Goal: Task Accomplishment & Management: Manage account settings

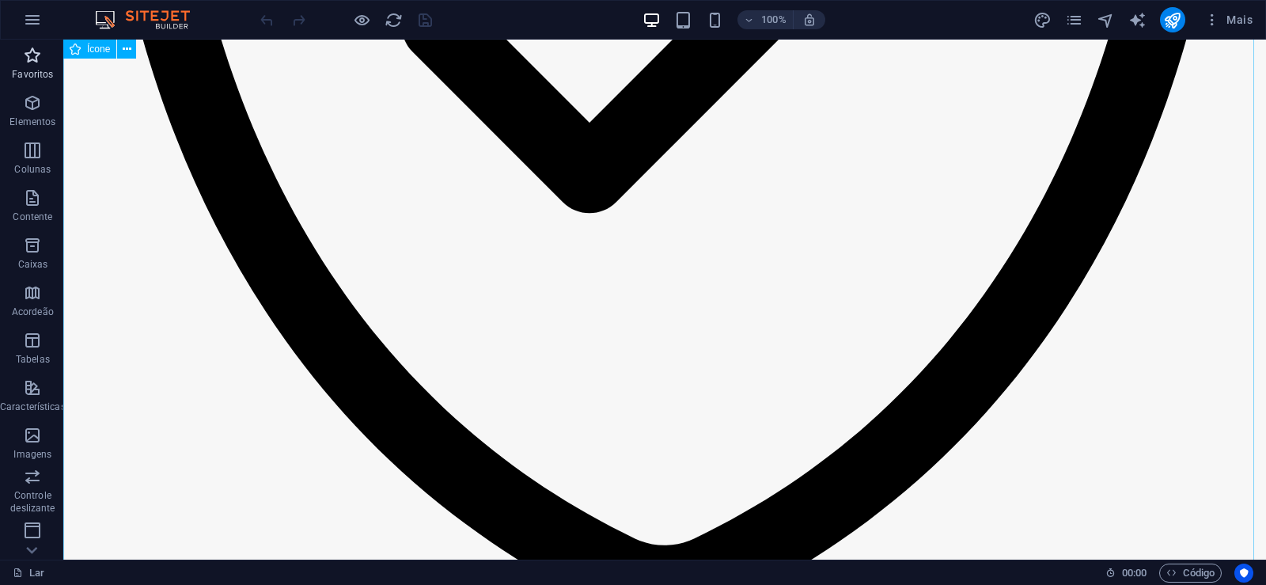
scroll to position [1107, 0]
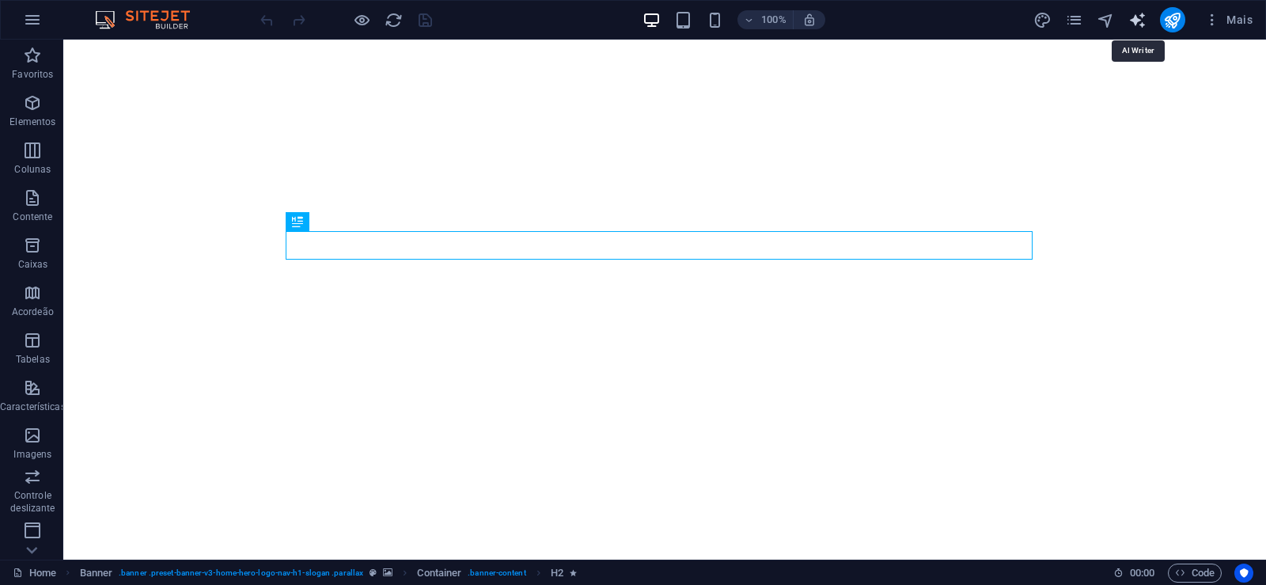
click at [1141, 25] on icon "gerador_de_texto" at bounding box center [1137, 20] width 18 height 18
select select "English"
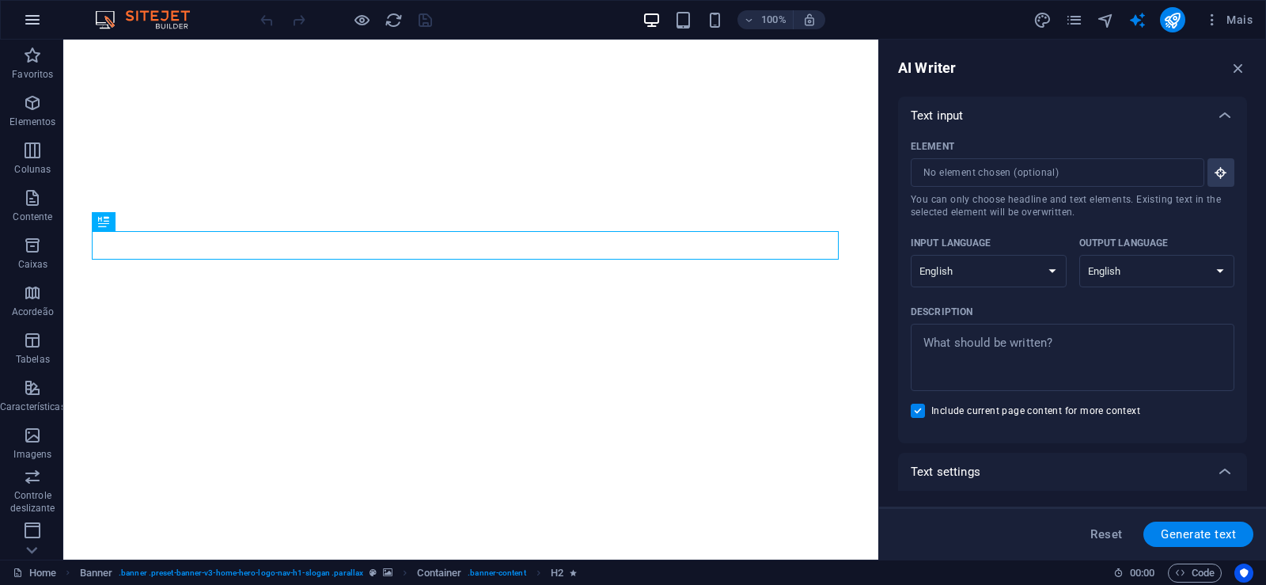
click at [38, 24] on icon "button" at bounding box center [32, 19] width 19 height 19
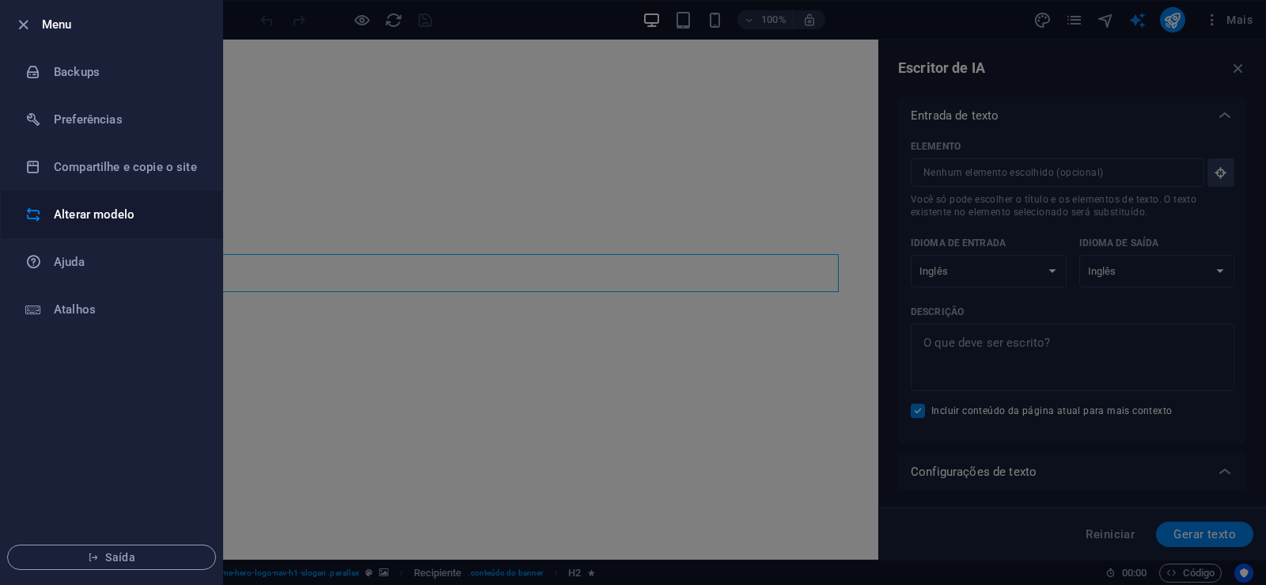
click at [123, 215] on font "Alterar modelo" at bounding box center [94, 214] width 81 height 14
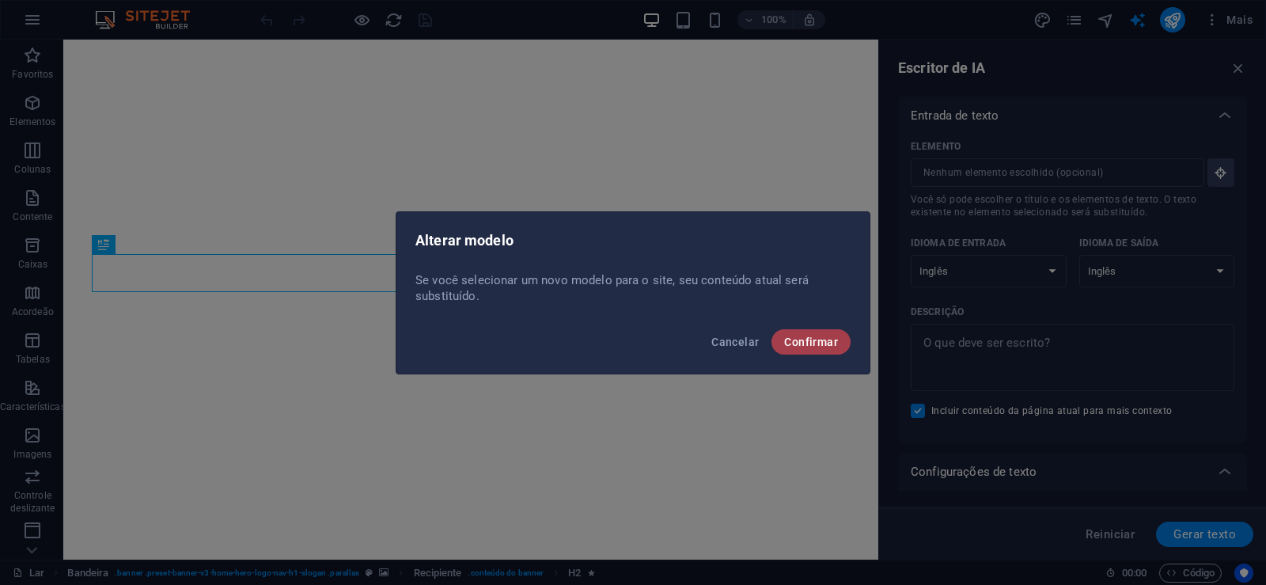
click at [803, 349] on button "Confirmar" at bounding box center [810, 341] width 79 height 25
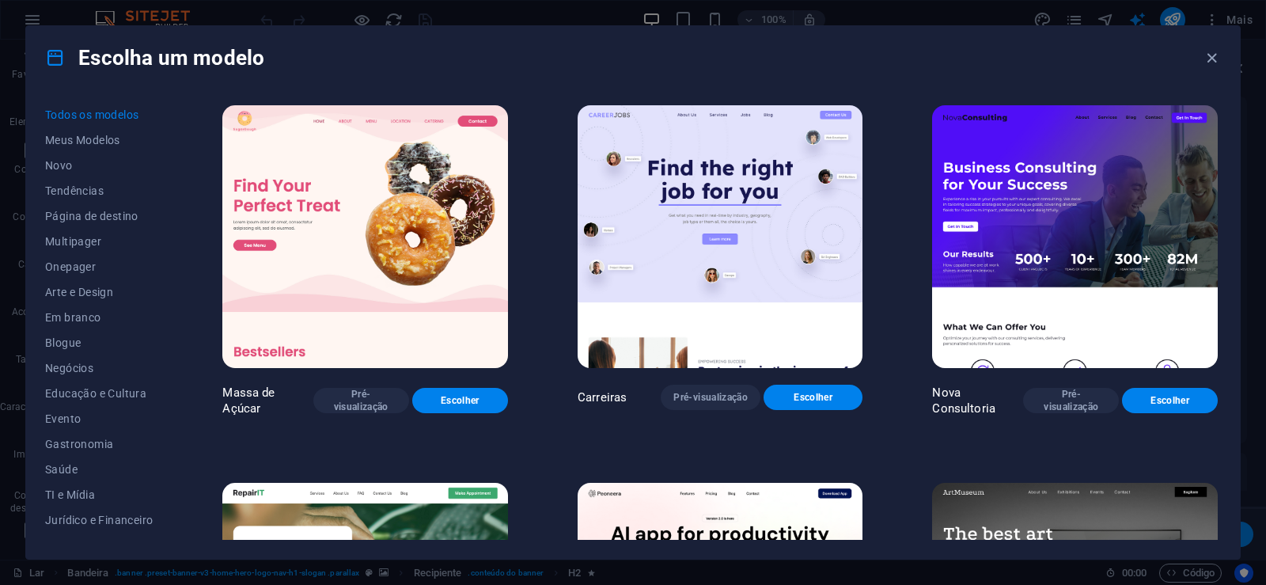
click at [28, 10] on div "Escolha um modelo Todos os modelos Meus Modelos Novo Tendências Página de desti…" at bounding box center [633, 292] width 1266 height 585
click at [28, 19] on div "Escolha um modelo Todos os modelos Meus Modelos Novo Tendências Página de desti…" at bounding box center [633, 292] width 1266 height 585
click at [1213, 59] on icon "button" at bounding box center [1211, 58] width 18 height 18
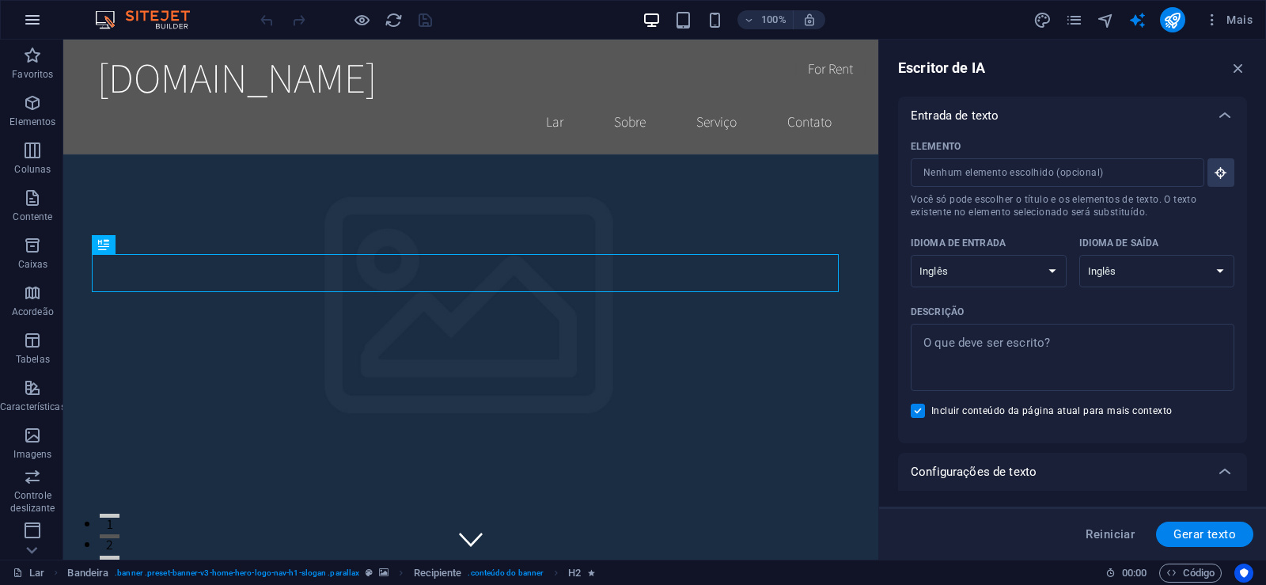
click at [28, 23] on icon "button" at bounding box center [32, 19] width 19 height 19
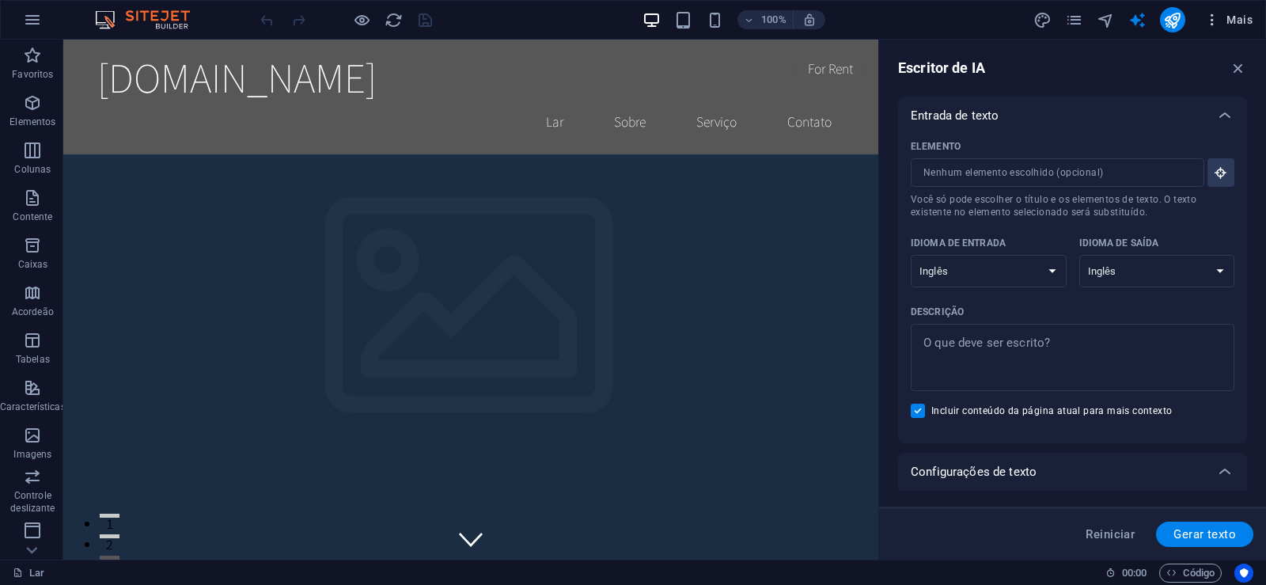
click at [1222, 21] on span "Mais" at bounding box center [1228, 20] width 48 height 16
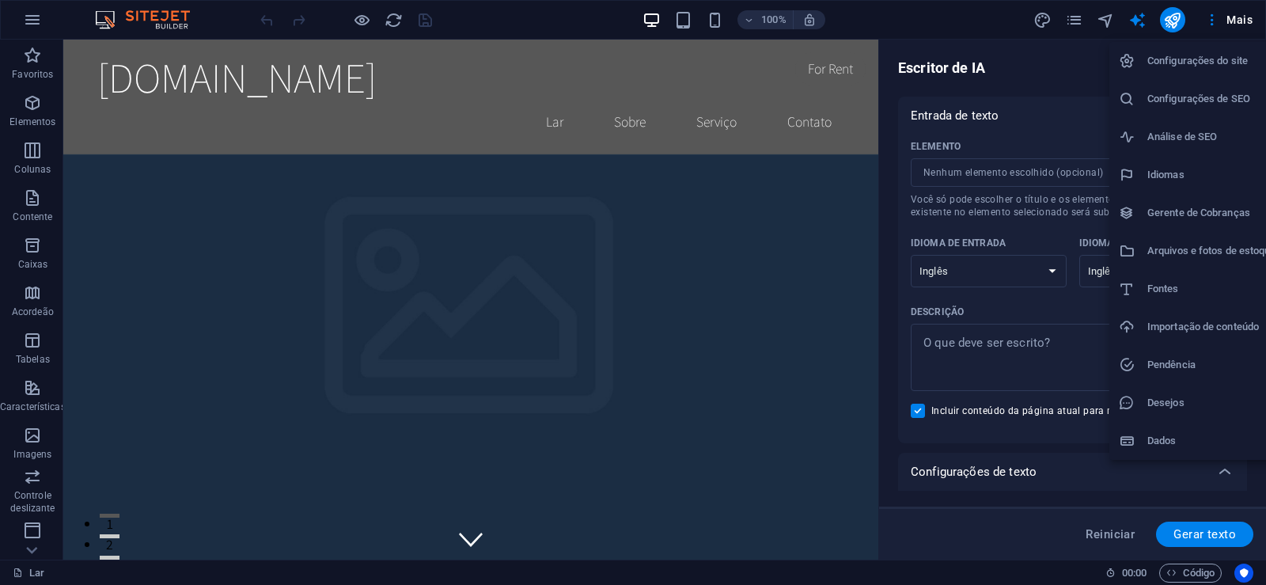
click at [132, 22] on div at bounding box center [633, 292] width 1266 height 585
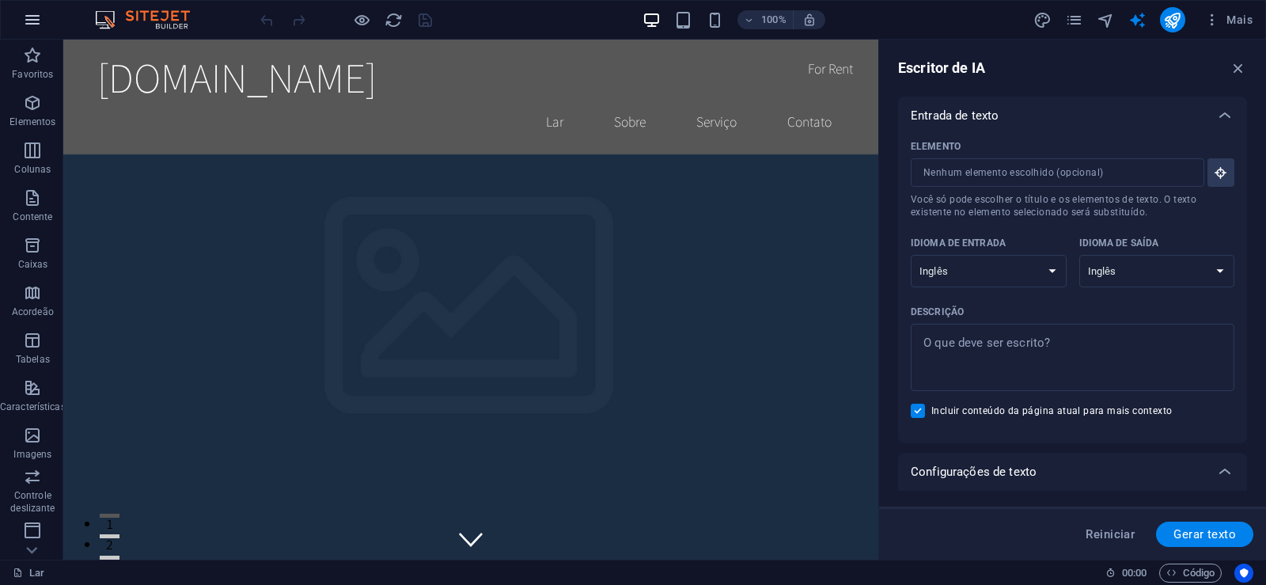
click at [45, 15] on button "button" at bounding box center [32, 20] width 38 height 38
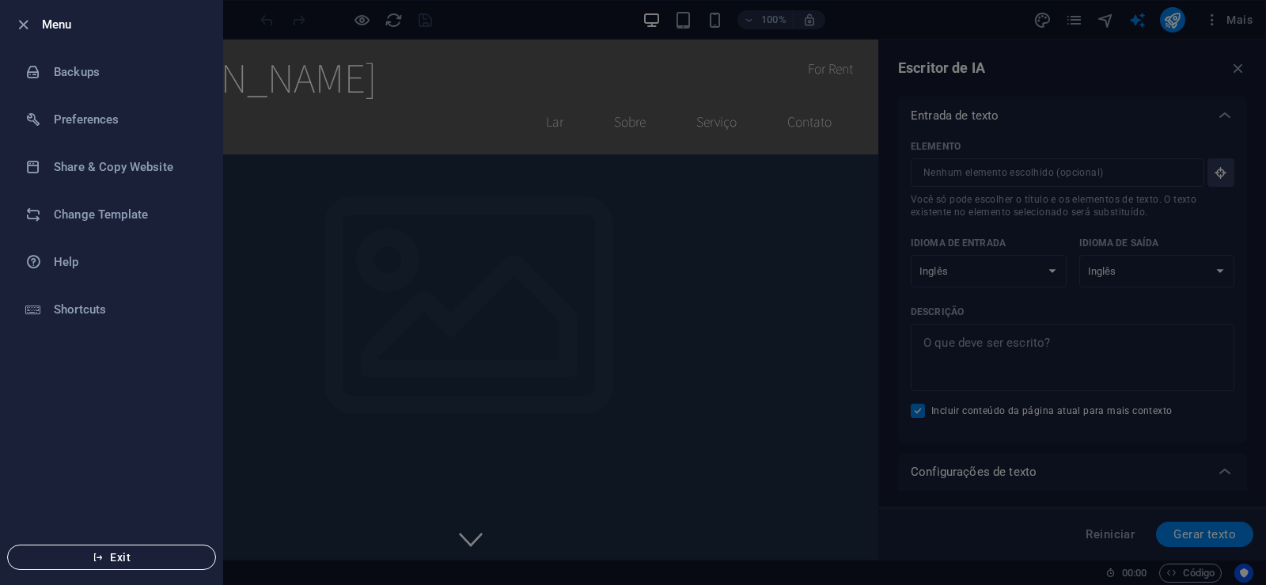
click at [154, 556] on span "Exit" at bounding box center [112, 556] width 182 height 13
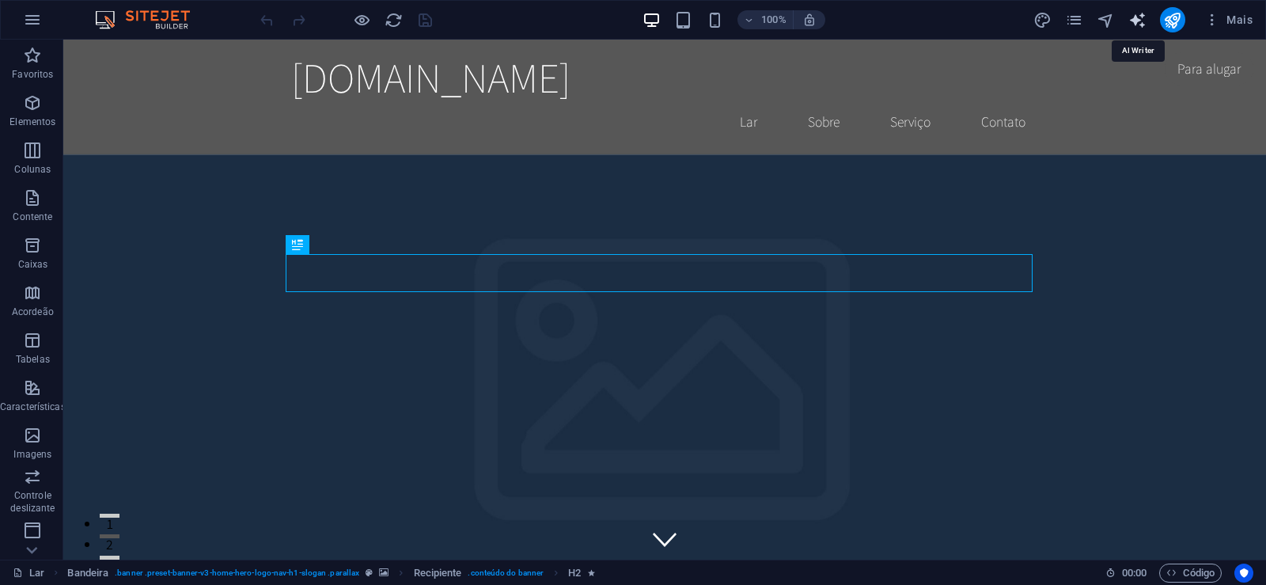
click at [1138, 23] on icon "gerador_de_texto" at bounding box center [1137, 20] width 18 height 18
select select "English"
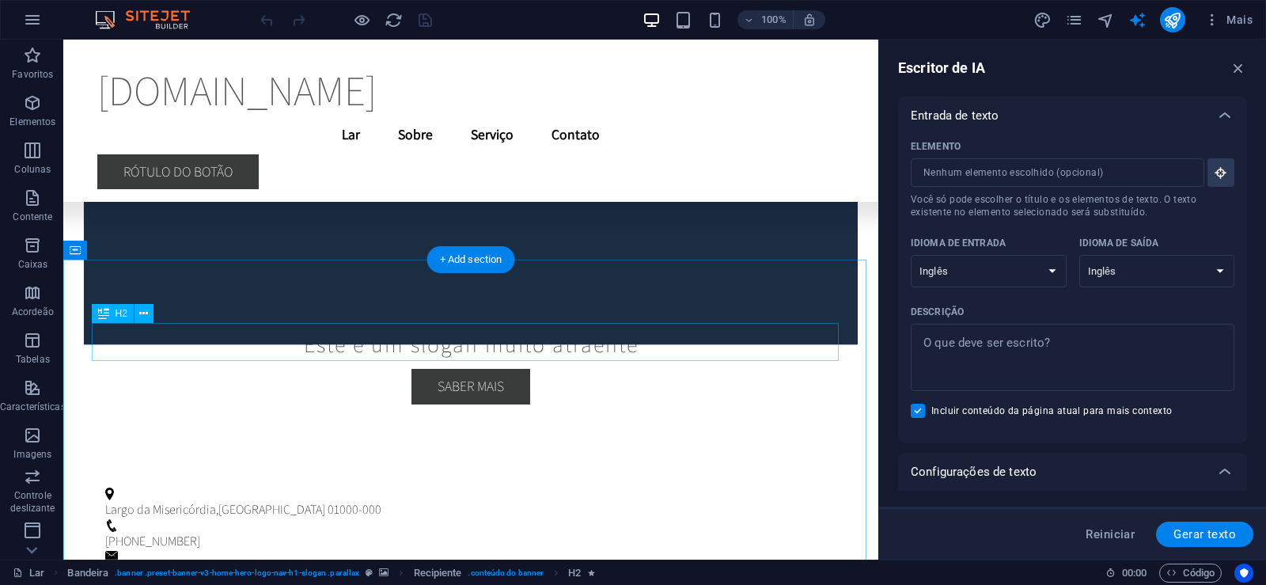
scroll to position [5017, 0]
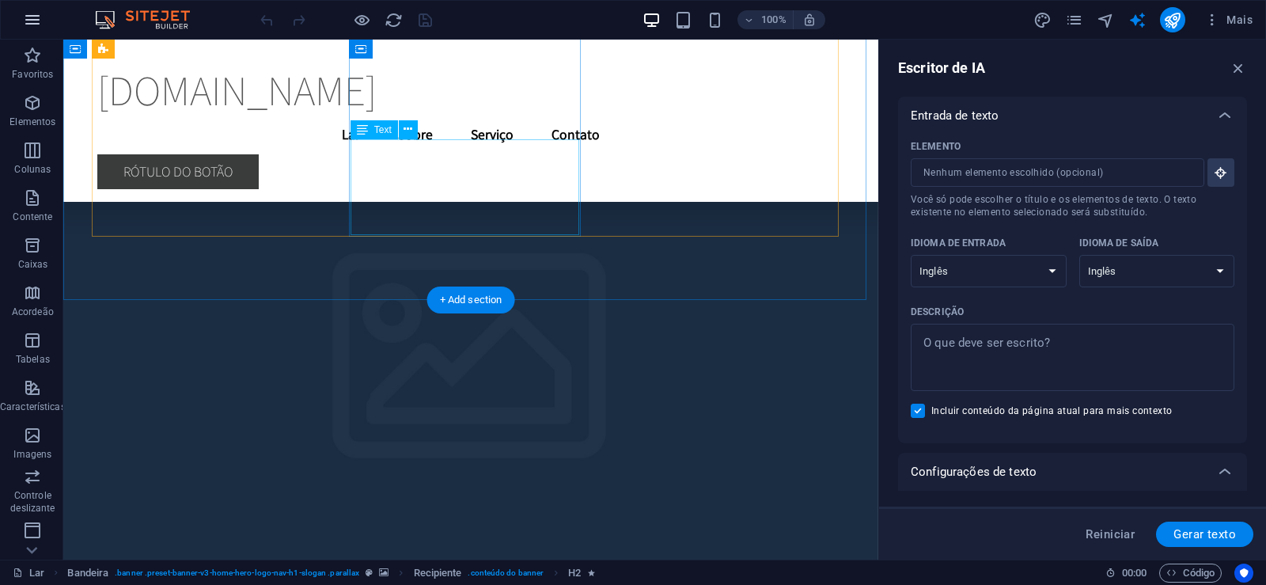
click at [32, 19] on icon "button" at bounding box center [32, 19] width 19 height 19
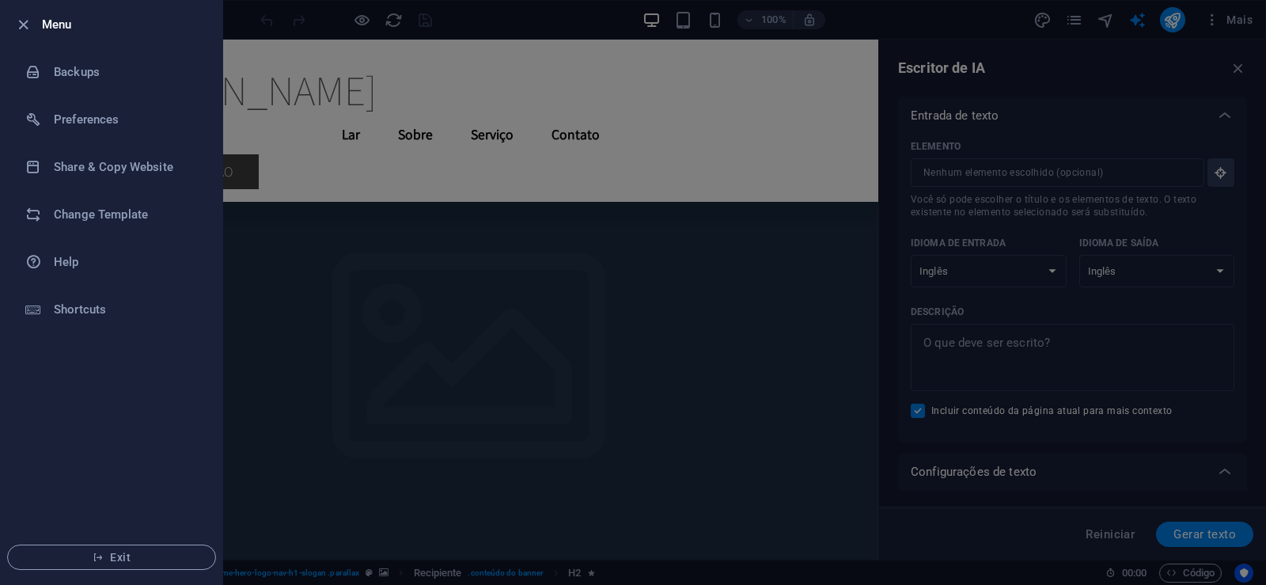
scroll to position [5912, 0]
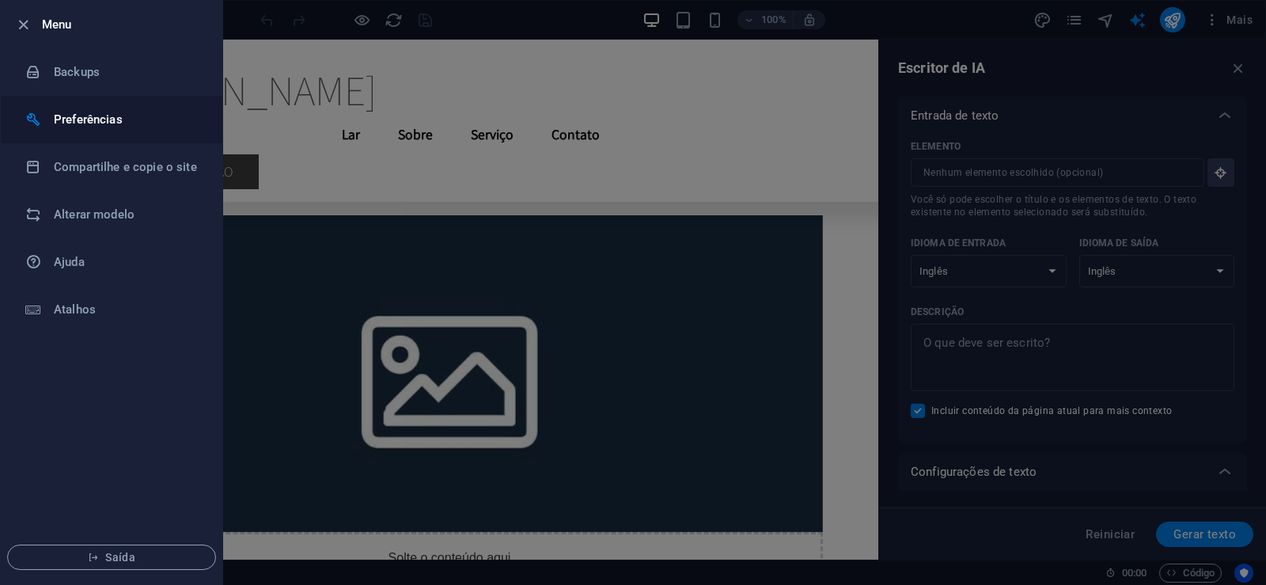
click at [101, 123] on font "Preferências" at bounding box center [88, 119] width 69 height 14
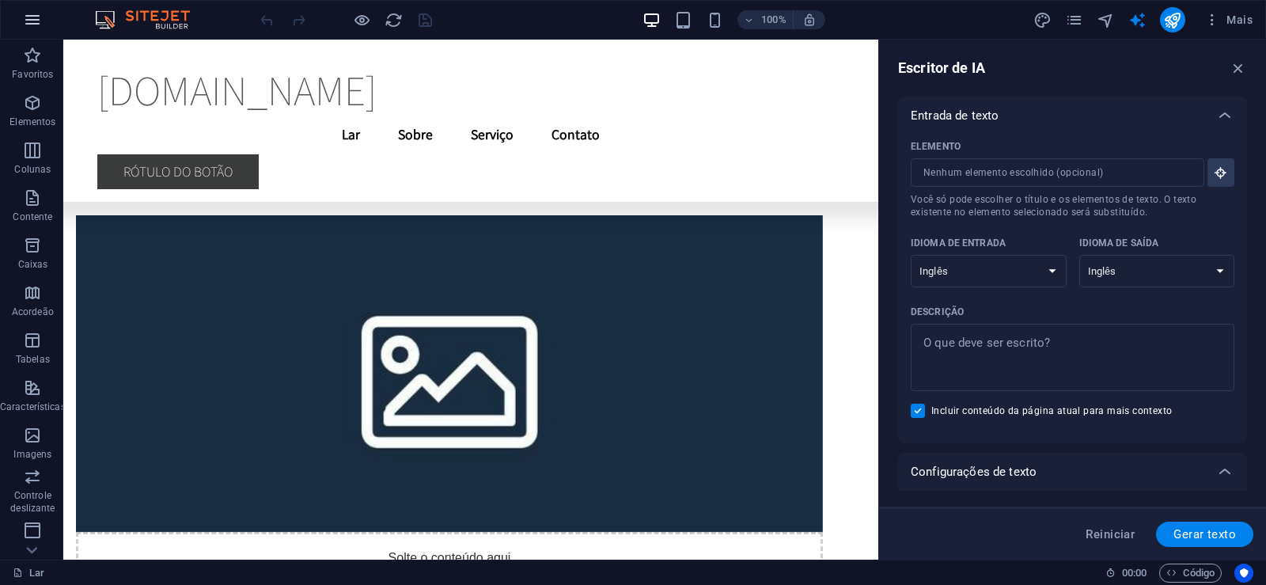
click at [37, 22] on icon "button" at bounding box center [32, 19] width 19 height 19
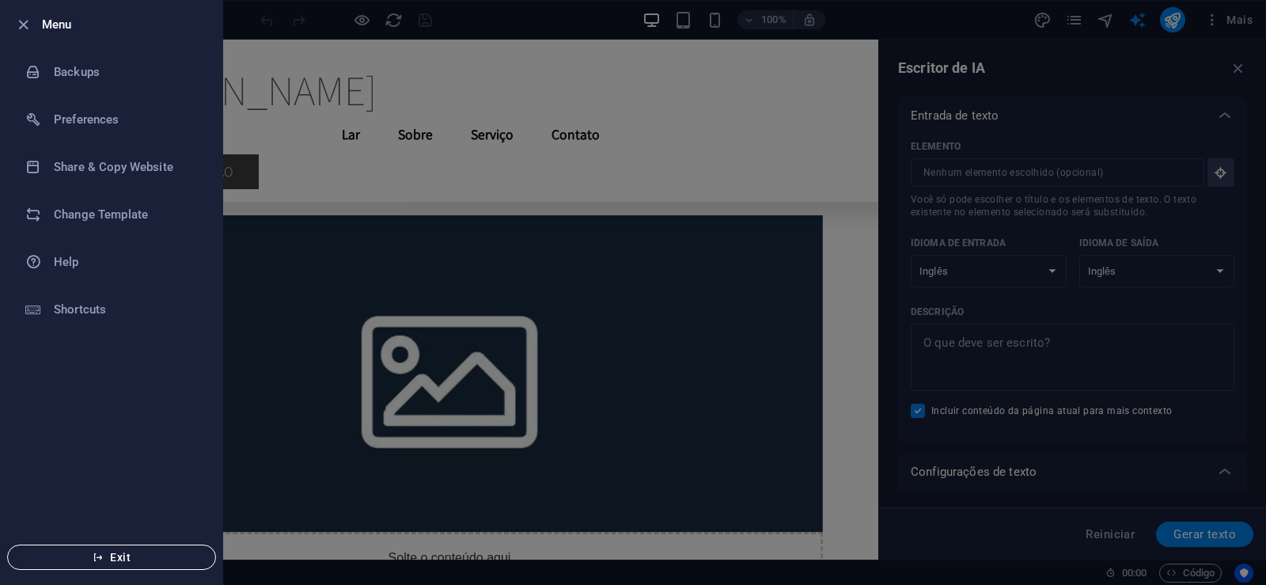
click at [107, 554] on span "Exit" at bounding box center [112, 556] width 182 height 13
